Goal: Task Accomplishment & Management: Manage account settings

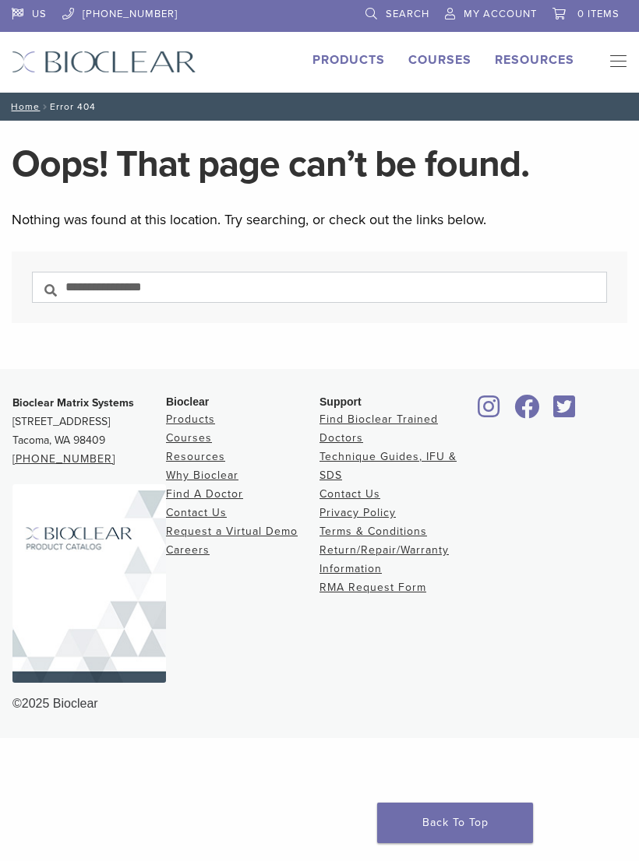
click at [193, 463] on link "Resources" at bounding box center [195, 456] width 59 height 13
click at [206, 456] on link "Resources" at bounding box center [195, 456] width 59 height 13
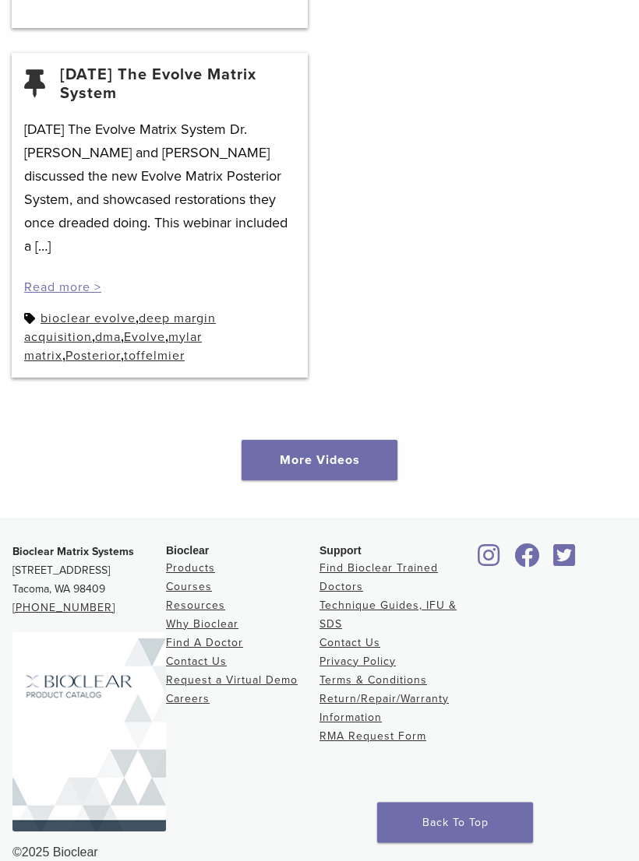
scroll to position [2939, 0]
click at [348, 441] on link "More Videos" at bounding box center [319, 461] width 156 height 41
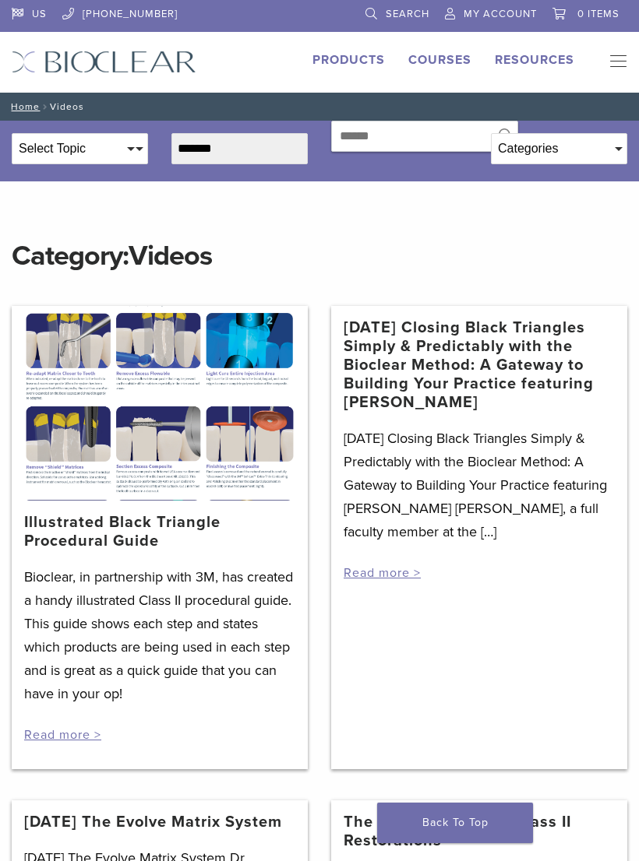
click at [611, 150] on div "Categories" at bounding box center [558, 149] width 135 height 30
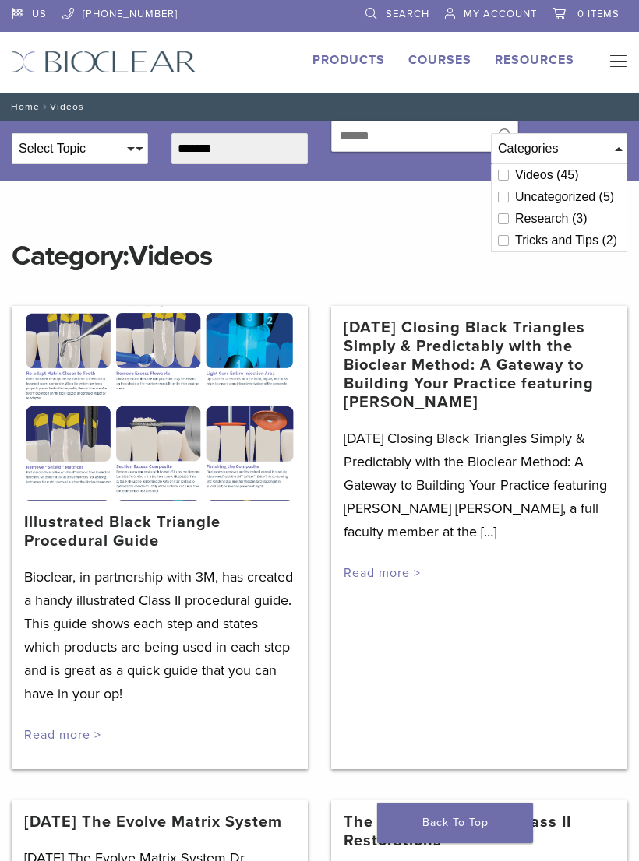
click at [505, 176] on icon at bounding box center [503, 175] width 11 height 11
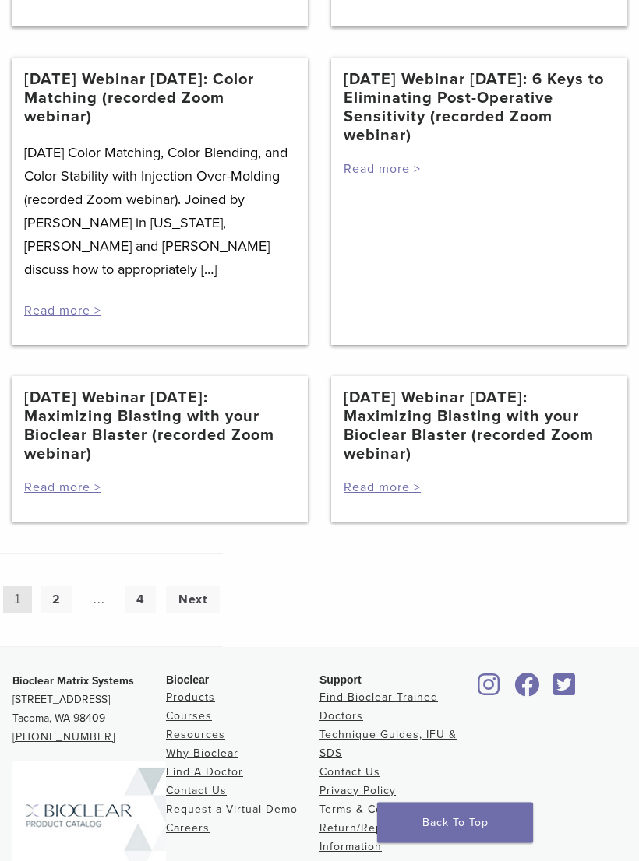
scroll to position [1872, 0]
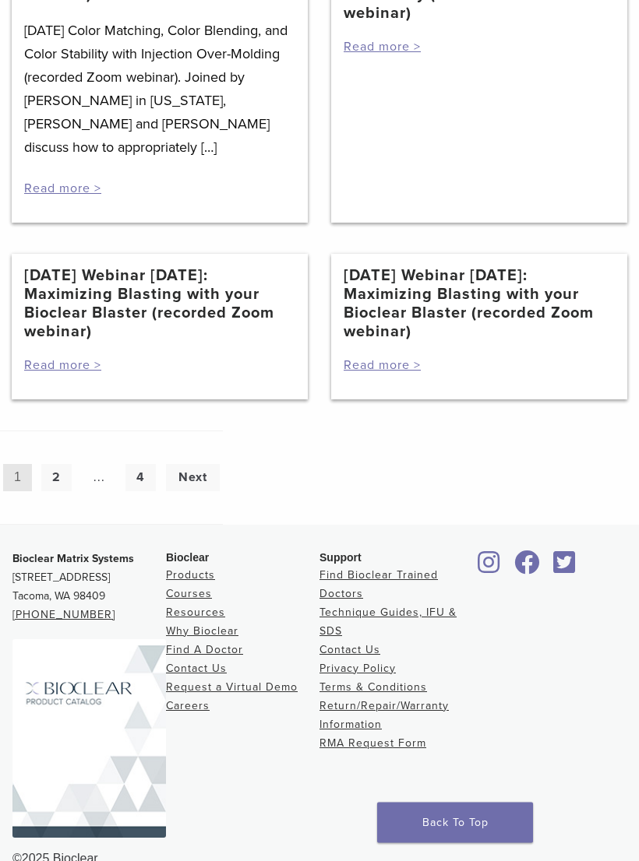
click at [58, 465] on link "2" at bounding box center [56, 478] width 30 height 27
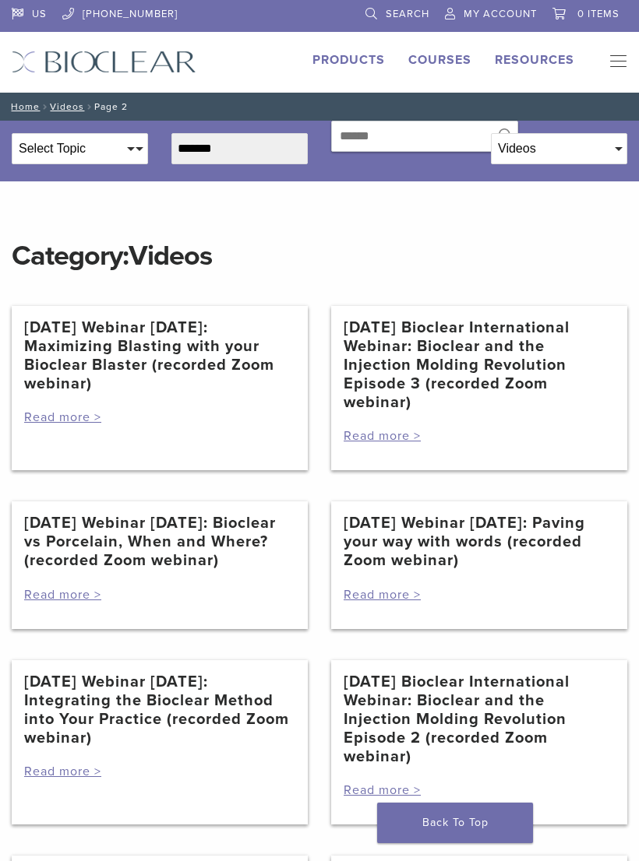
click at [178, 354] on link "[DATE] Webinar [DATE]: Maximizing Blasting with your Bioclear Blaster (recorded…" at bounding box center [159, 356] width 271 height 75
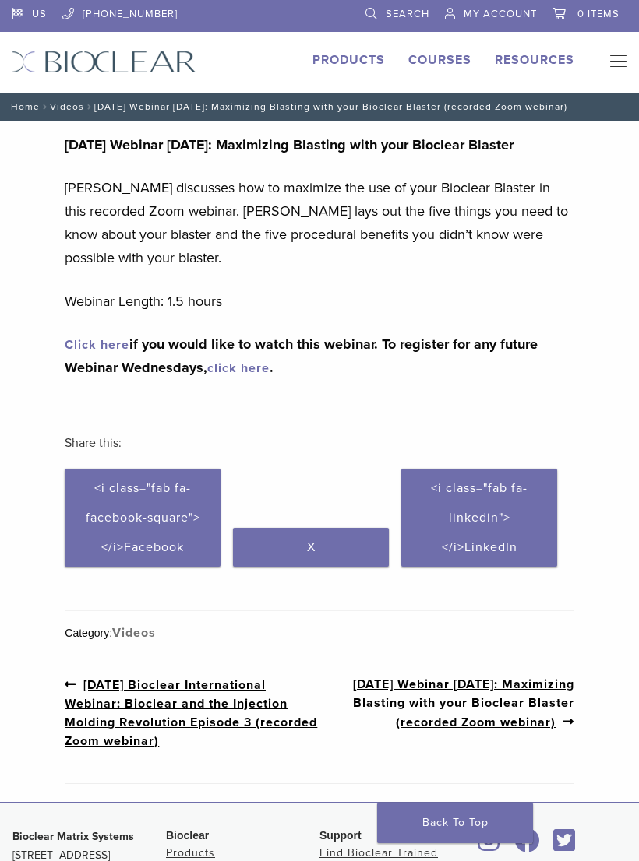
click at [264, 361] on link "click here" at bounding box center [238, 369] width 62 height 16
click at [0, 0] on link "Technique Guides, IFU, & SDS" at bounding box center [0, 0] width 0 height 0
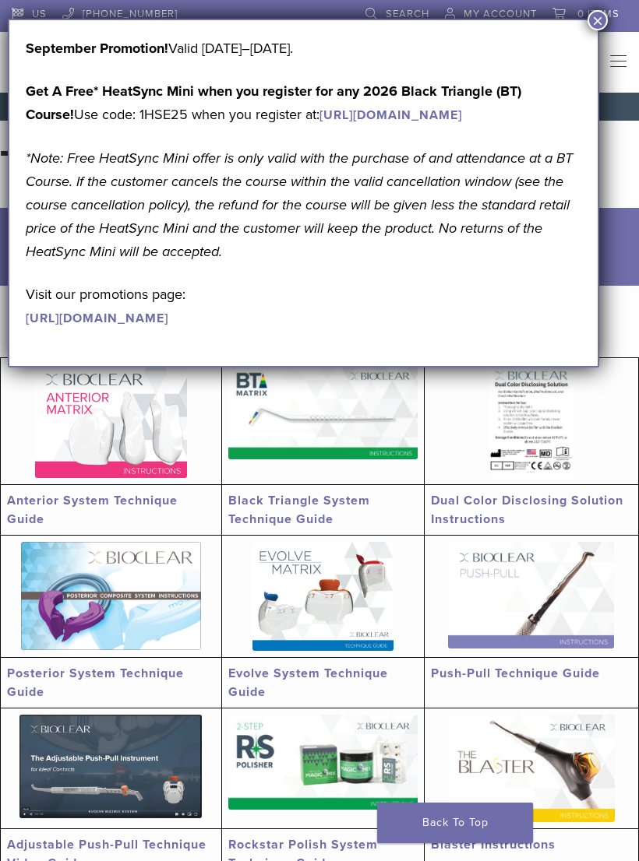
click at [92, 326] on link "[URL][DOMAIN_NAME]" at bounding box center [97, 319] width 143 height 16
click at [462, 121] on link "[URL][DOMAIN_NAME]" at bounding box center [390, 115] width 143 height 16
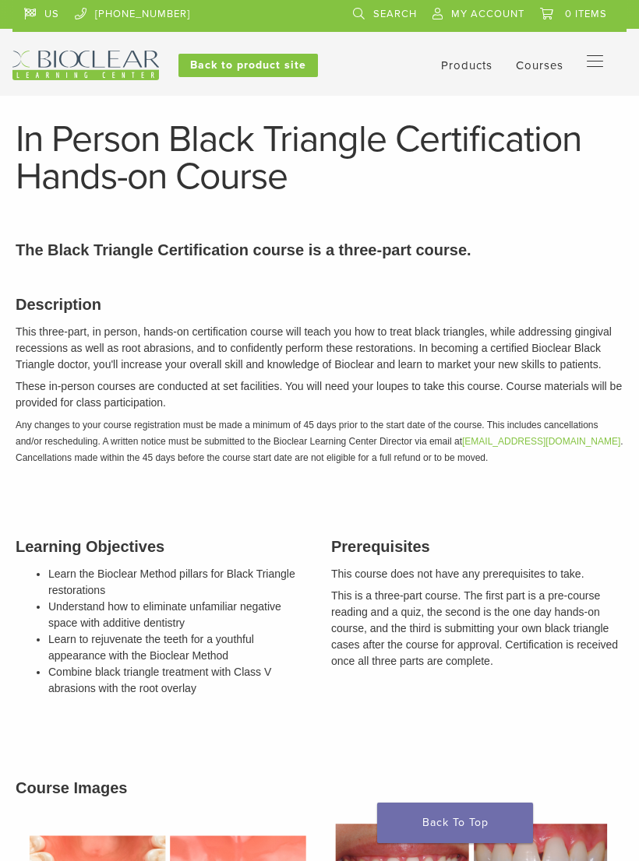
click at [477, 18] on span "My Account" at bounding box center [487, 14] width 73 height 12
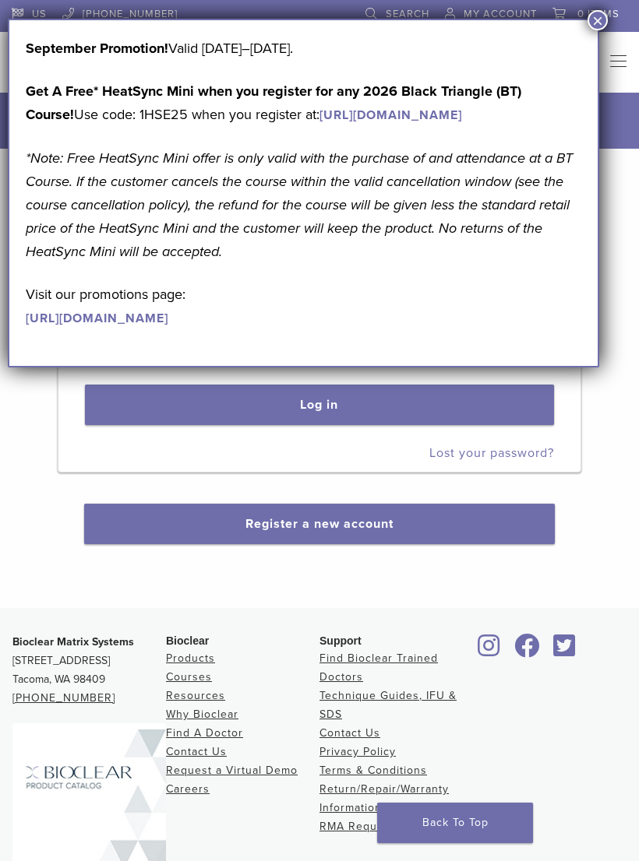
click at [593, 30] on button "×" at bounding box center [597, 20] width 20 height 20
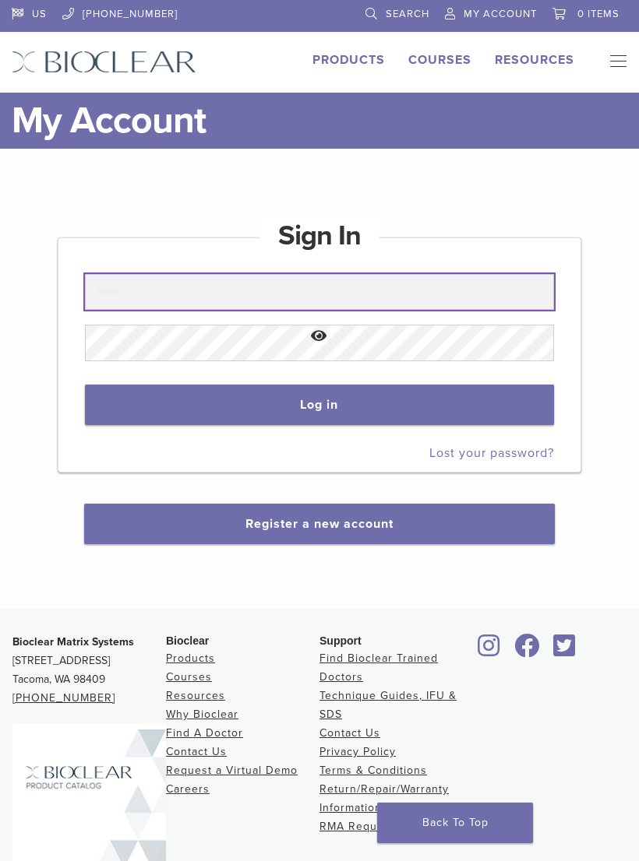
click at [214, 287] on input "text" at bounding box center [320, 292] width 470 height 36
type input "**********"
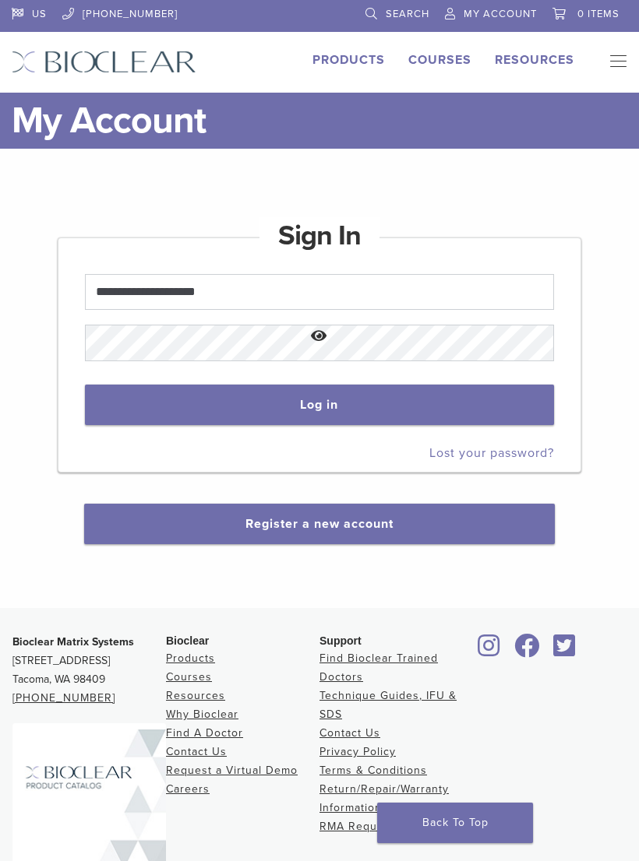
click at [159, 396] on button "Log in" at bounding box center [320, 405] width 470 height 41
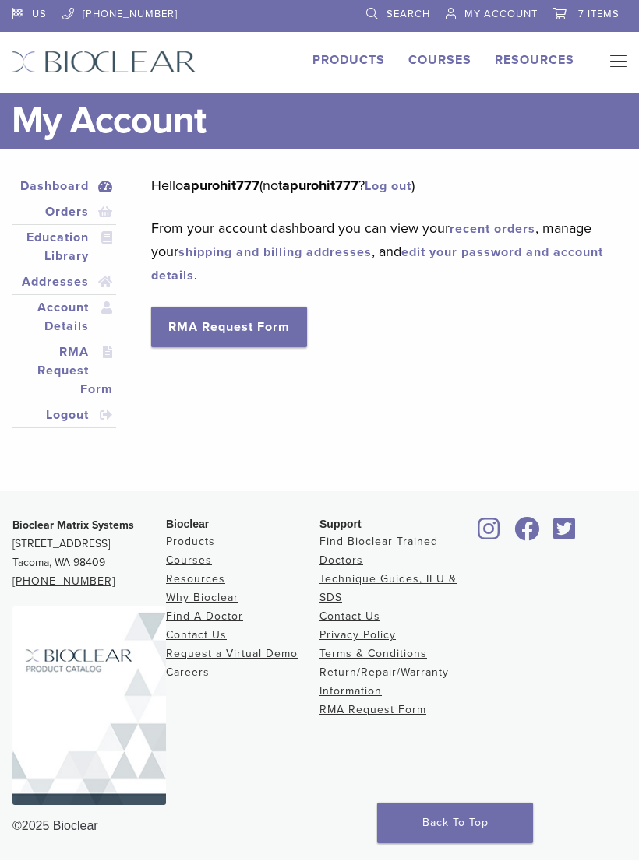
click at [69, 364] on link "RMA Request Form" at bounding box center [64, 371] width 98 height 56
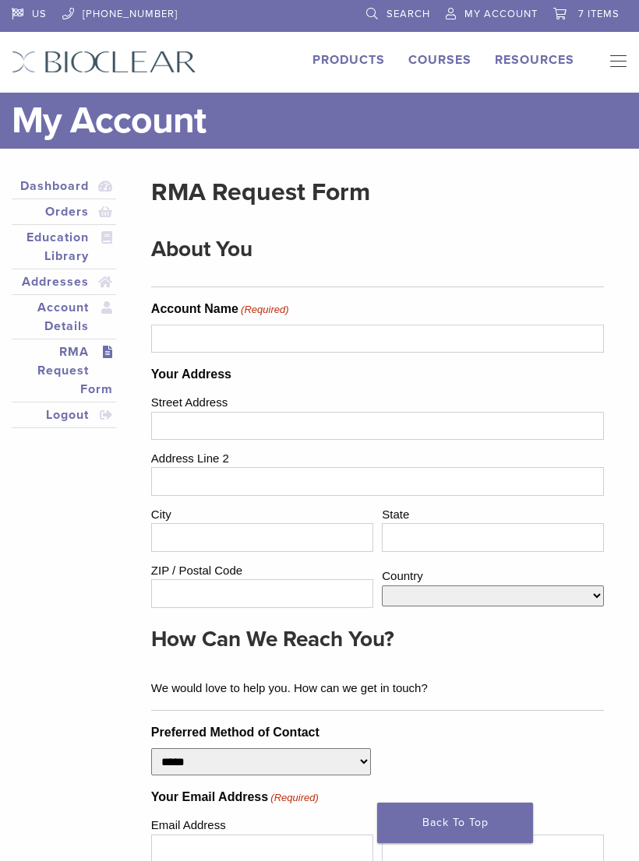
click at [607, 9] on span "7 items" at bounding box center [598, 14] width 41 height 12
